Goal: Task Accomplishment & Management: Manage account settings

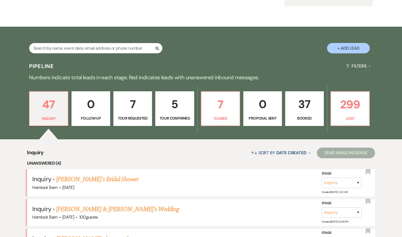
scroll to position [63, 0]
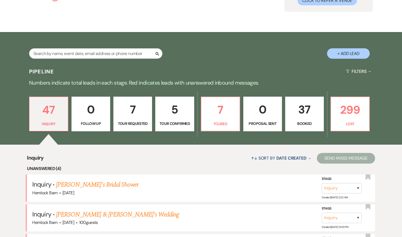
click at [296, 119] on link "37 Booked" at bounding box center [304, 113] width 39 height 35
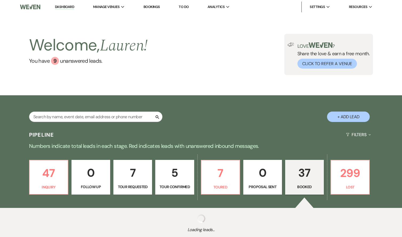
click at [66, 7] on link "Dashboard" at bounding box center [64, 7] width 19 height 5
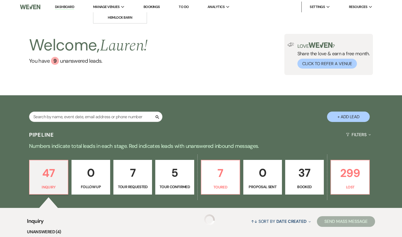
click at [110, 9] on span "Manage Venues" at bounding box center [106, 6] width 26 height 5
click at [116, 20] on link "Hemlock Barn" at bounding box center [119, 17] width 53 height 11
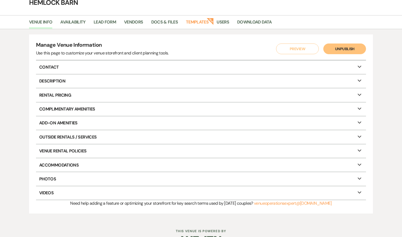
scroll to position [29, 0]
click at [66, 149] on p "Venue Rental Policies Expand" at bounding box center [201, 150] width 330 height 13
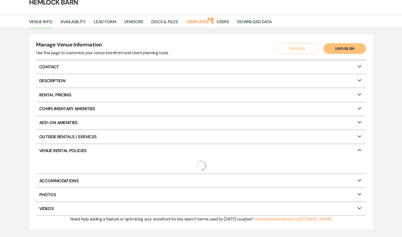
select select "allowed"
select select "notAllowed"
select select "allowed"
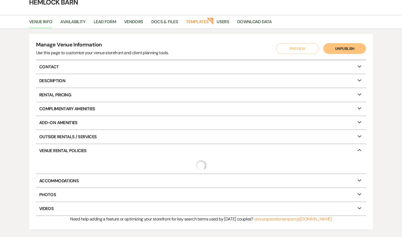
select select "restricted"
select select "notAllowed"
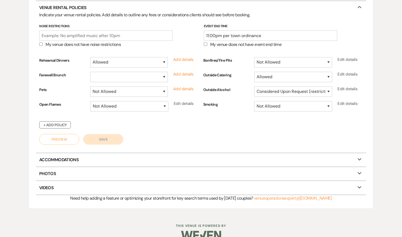
scroll to position [172, 0]
click at [76, 159] on p "Accommodations Expand" at bounding box center [201, 159] width 330 height 13
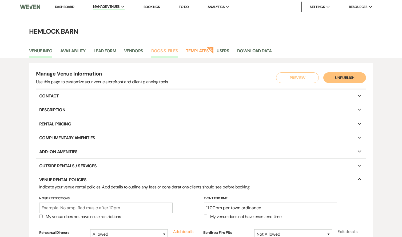
click at [166, 51] on link "Docs & Files" at bounding box center [164, 52] width 27 height 10
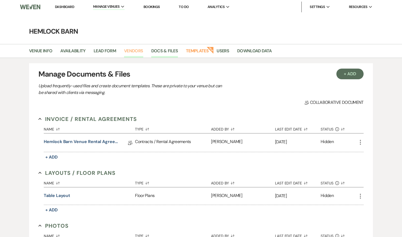
click at [134, 50] on link "Vendors" at bounding box center [133, 52] width 19 height 10
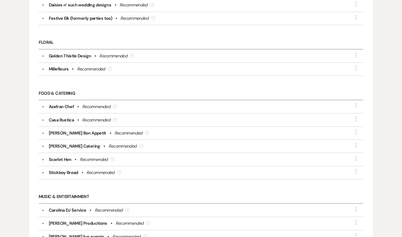
scroll to position [340, 0]
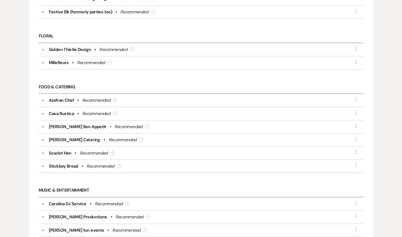
click at [99, 98] on div "Recommended" at bounding box center [96, 100] width 28 height 6
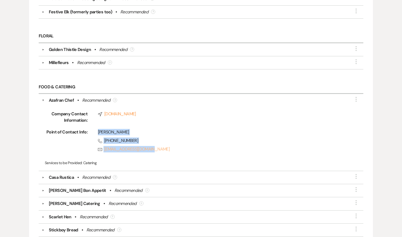
drag, startPoint x: 98, startPoint y: 129, endPoint x: 157, endPoint y: 148, distance: 62.0
click at [157, 148] on div "[PERSON_NAME] Phone [PHONE_NUMBER] Rsvp [EMAIL_ADDRESS][DOMAIN_NAME]" at bounding box center [215, 142] width 257 height 26
copy div "[PERSON_NAME] Phone [PHONE_NUMBER] Rsvp [EMAIL_ADDRESS][DOMAIN_NAME]"
click at [101, 114] on icon "Compass" at bounding box center [100, 114] width 4 height 4
click at [89, 99] on div "Recommended" at bounding box center [96, 100] width 28 height 6
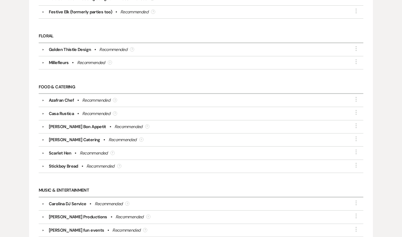
click at [86, 112] on div "Recommended" at bounding box center [96, 113] width 28 height 6
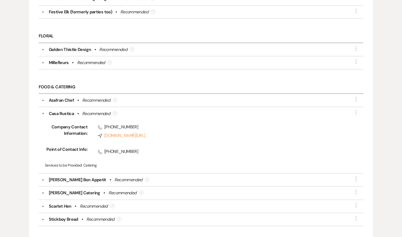
click at [98, 126] on icon "Phone" at bounding box center [100, 127] width 4 height 4
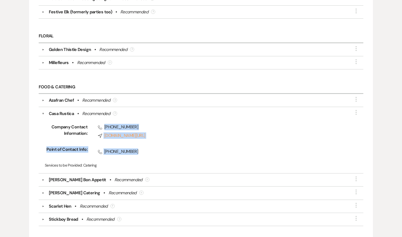
drag, startPoint x: 104, startPoint y: 126, endPoint x: 136, endPoint y: 155, distance: 43.2
click at [136, 155] on div "Company Contact Information: Phone [PHONE_NUMBER] Compass [DOMAIN_NAME][URL] Po…" at bounding box center [201, 143] width 318 height 53
copy div "[PHONE_NUMBER] Compass [DOMAIN_NAME][URL] Point of Contact Info: Phone [PHONE_N…"
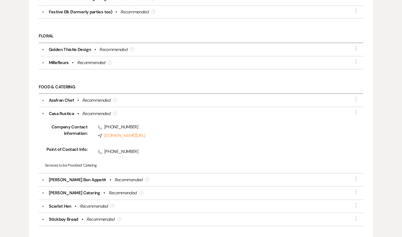
click at [84, 98] on div "Recommended" at bounding box center [96, 100] width 28 height 6
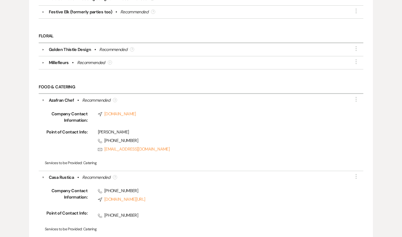
click at [63, 99] on div "Azafran Chef" at bounding box center [61, 100] width 25 height 6
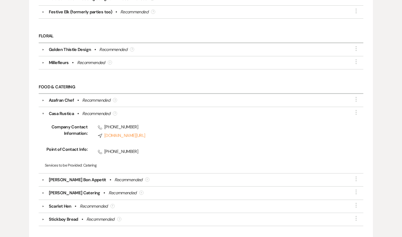
click at [61, 111] on div "Casa Rustica" at bounding box center [61, 113] width 25 height 6
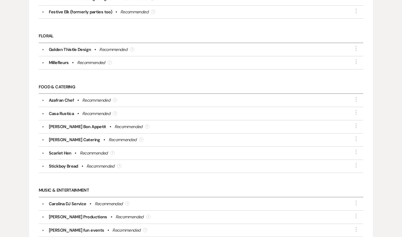
click at [65, 138] on div "[PERSON_NAME] Catering" at bounding box center [74, 139] width 51 height 6
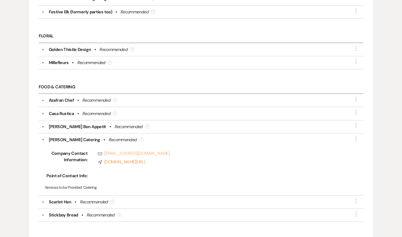
click at [105, 153] on link "Rsvp [EMAIL_ADDRESS][DOMAIN_NAME]" at bounding box center [221, 153] width 247 height 6
click at [101, 179] on div "Company Contact Information: Rsvp [EMAIL_ADDRESS][DOMAIN_NAME] Compass [DOMAIN_…" at bounding box center [201, 167] width 318 height 49
click at [127, 154] on link "Rsvp [EMAIL_ADDRESS][DOMAIN_NAME]" at bounding box center [221, 153] width 247 height 6
click at [106, 161] on link "Compass [DOMAIN_NAME][URL]" at bounding box center [221, 162] width 247 height 6
click at [65, 138] on div "[PERSON_NAME] Catering" at bounding box center [74, 139] width 51 height 6
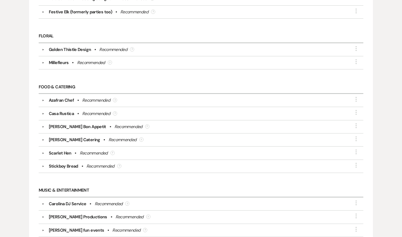
click at [65, 153] on div "Scarlet Hen" at bounding box center [60, 153] width 23 height 6
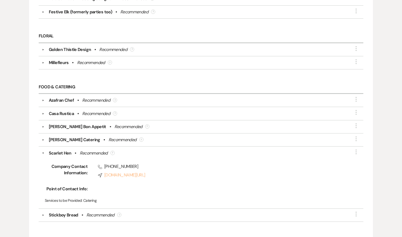
drag, startPoint x: 103, startPoint y: 164, endPoint x: 186, endPoint y: 174, distance: 83.5
click at [186, 174] on div "Phone [PHONE_NUMBER] Compass [DOMAIN_NAME][URL]" at bounding box center [215, 171] width 257 height 17
copy div "[PHONE_NUMBER] Compass [DOMAIN_NAME][URL]"
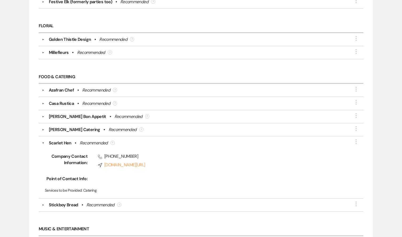
scroll to position [350, 0]
click at [69, 141] on div "Scarlet Hen" at bounding box center [60, 143] width 23 height 6
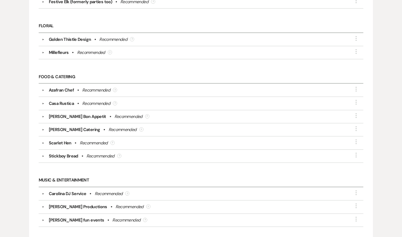
click at [69, 156] on div "Stickboy Bread" at bounding box center [63, 156] width 29 height 6
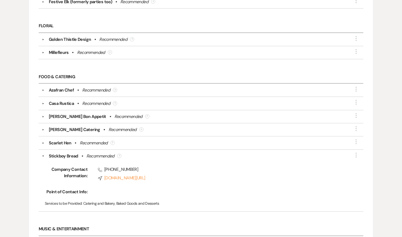
click at [103, 167] on span "Phone [PHONE_NUMBER]" at bounding box center [221, 169] width 247 height 6
drag, startPoint x: 104, startPoint y: 168, endPoint x: 199, endPoint y: 179, distance: 95.0
click at [199, 179] on div "Phone [PHONE_NUMBER] Compass [DOMAIN_NAME][URL]" at bounding box center [215, 174] width 257 height 17
copy div "[PHONE_NUMBER] Compass [DOMAIN_NAME][URL]"
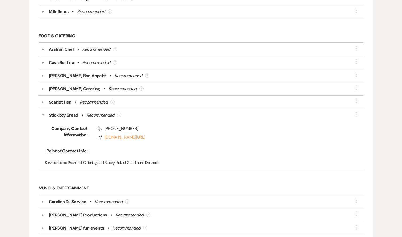
scroll to position [394, 0]
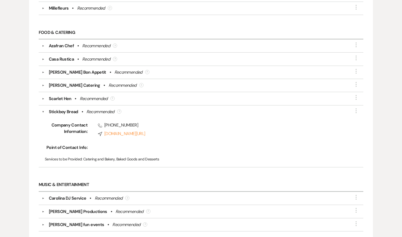
click at [64, 111] on div "Stickboy Bread" at bounding box center [63, 111] width 29 height 6
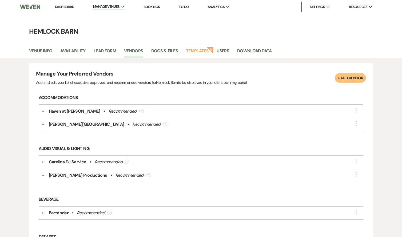
scroll to position [0, 0]
click at [66, 7] on link "Dashboard" at bounding box center [64, 7] width 19 height 5
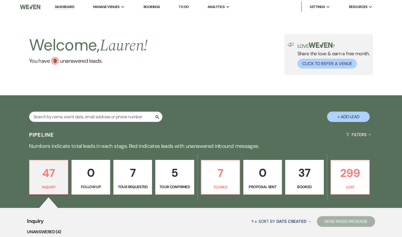
click at [304, 179] on p "37" at bounding box center [304, 173] width 32 height 18
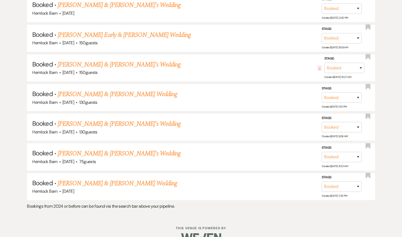
scroll to position [719, 0]
click at [105, 179] on link "[PERSON_NAME] & [PERSON_NAME] Wedding" at bounding box center [117, 184] width 119 height 10
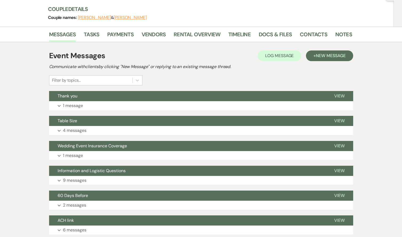
scroll to position [61, 0]
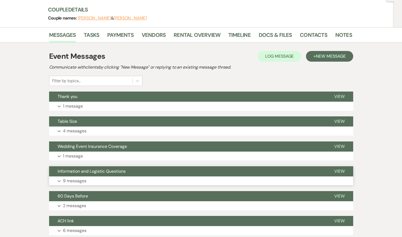
click at [73, 180] on p "9 messages" at bounding box center [74, 180] width 23 height 7
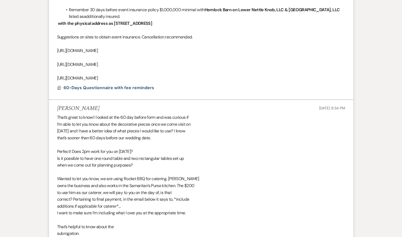
scroll to position [788, 0]
